Goal: Task Accomplishment & Management: Manage account settings

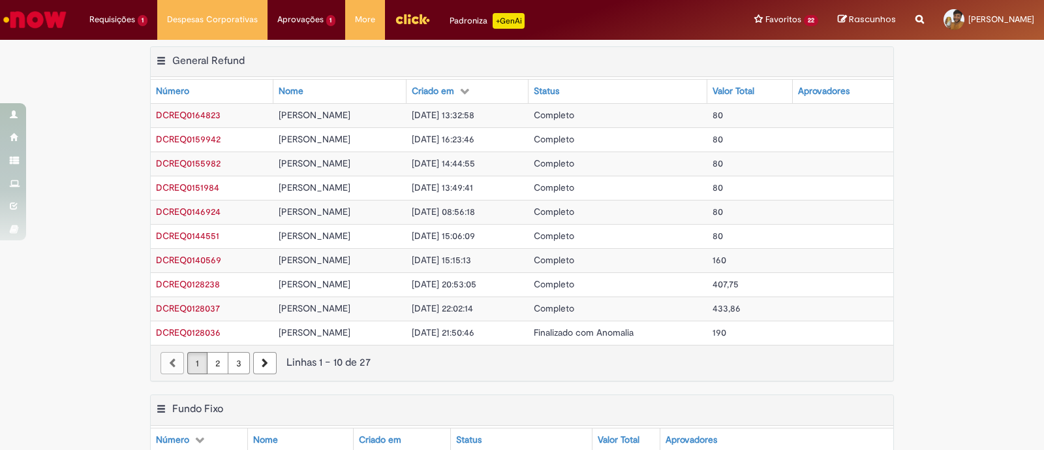
scroll to position [326, 0]
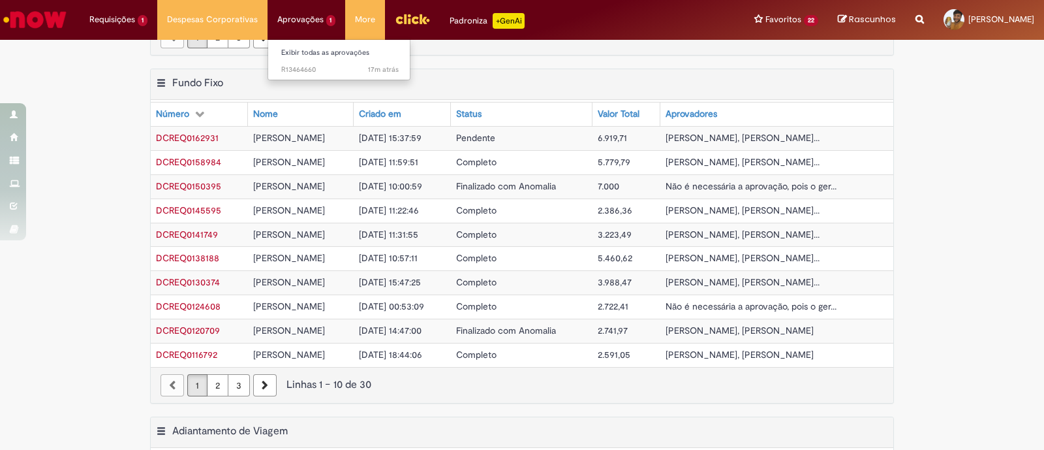
click at [157, 23] on li "Aprovações 1 Exibir todas as aprovações 17m atrás 17 minutos atrás R13464660" at bounding box center [119, 19] width 78 height 39
click at [294, 60] on li "17m atrás 17 minutos atrás R13464660" at bounding box center [340, 68] width 144 height 17
click at [296, 52] on link "Exibir todas as aprovações" at bounding box center [340, 53] width 144 height 14
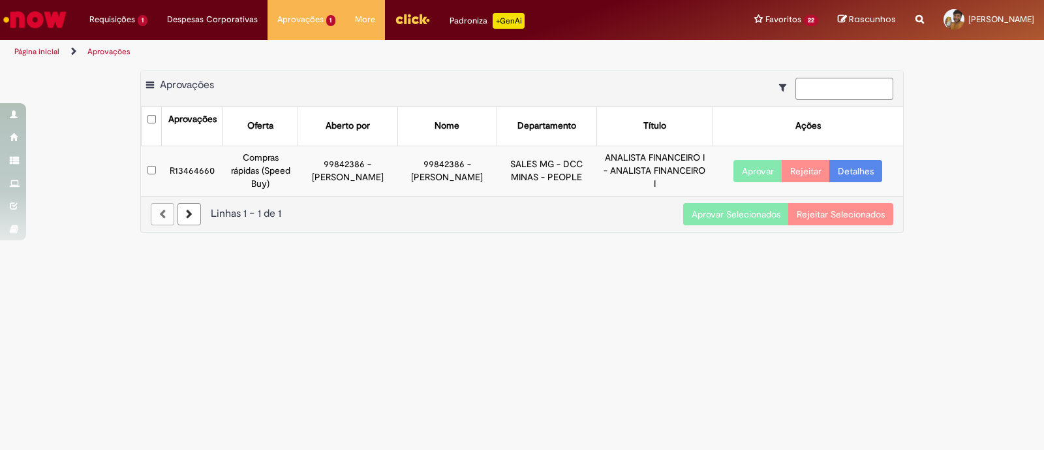
click at [749, 176] on button "Aprovar" at bounding box center [757, 171] width 49 height 22
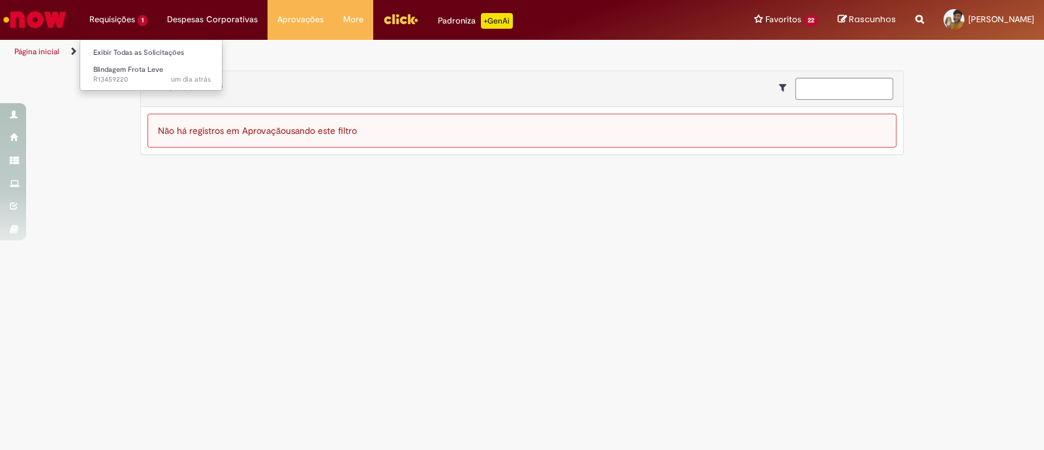
click at [121, 31] on li "Requisições 1 Exibir Todas as Solicitações Blindagem Frota Leve um dia atrás um…" at bounding box center [119, 19] width 78 height 39
click at [125, 46] on link "Exibir Todas as Solicitações" at bounding box center [152, 53] width 144 height 14
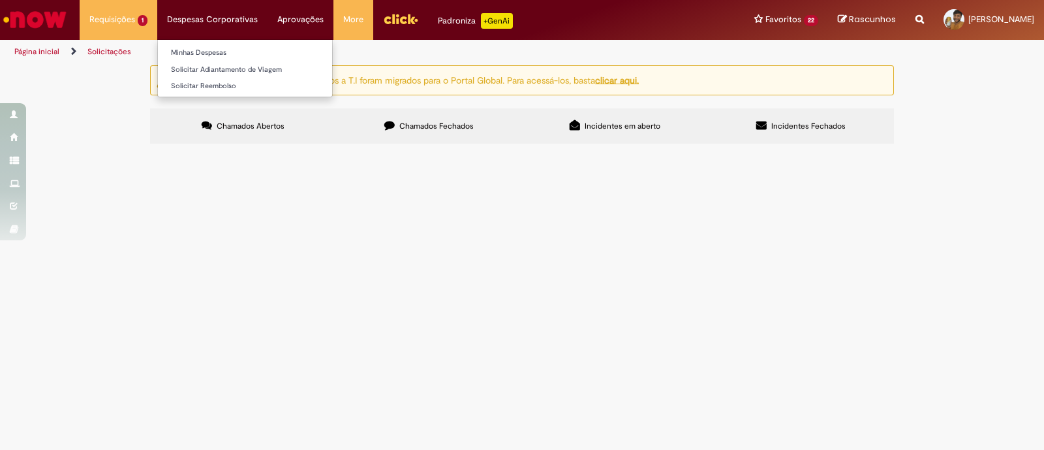
click at [157, 23] on li "Despesas Corporativas Minhas Despesas Solicitar Adiantamento de Viagem Solicita…" at bounding box center [119, 19] width 78 height 39
click at [207, 44] on li "Minhas Despesas" at bounding box center [245, 51] width 174 height 17
click at [206, 48] on link "Minhas Despesas" at bounding box center [245, 53] width 174 height 14
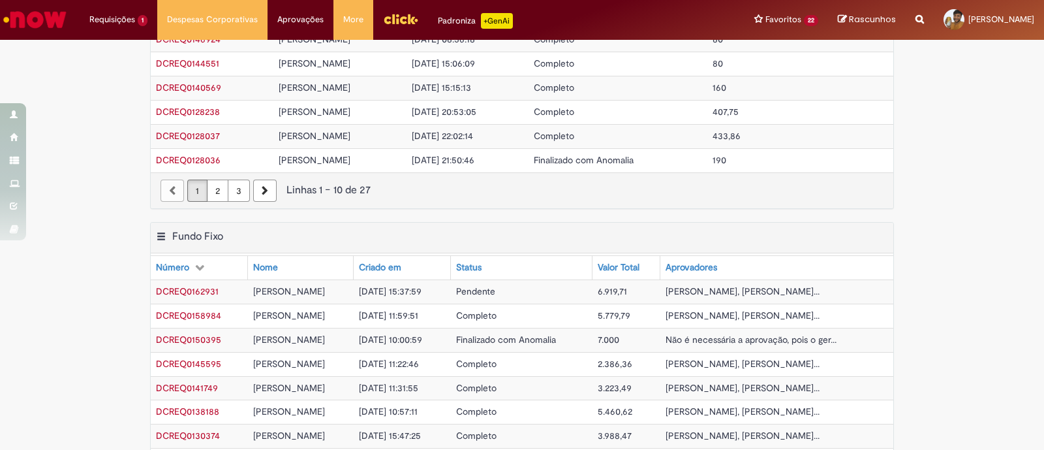
scroll to position [245, 0]
